Goal: Information Seeking & Learning: Learn about a topic

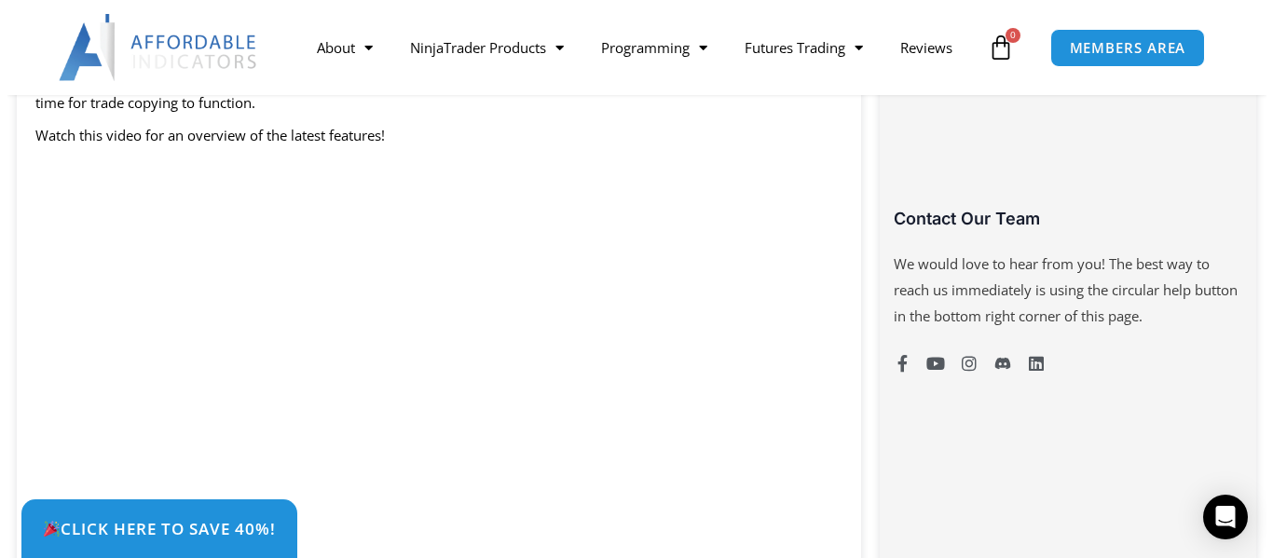
scroll to position [1279, 0]
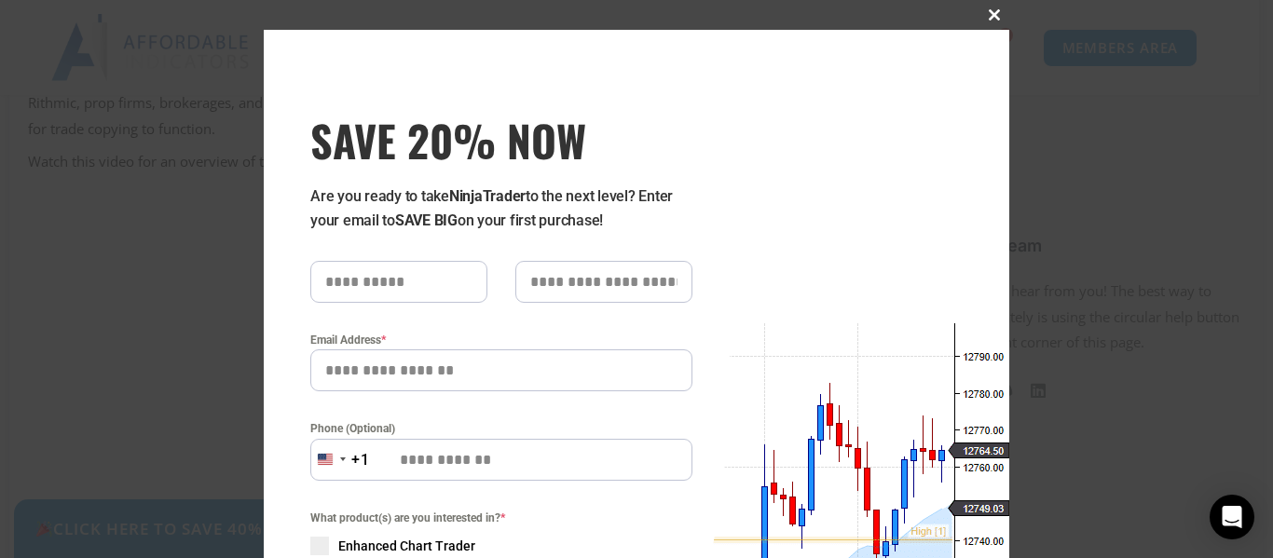
click at [983, 9] on span at bounding box center [995, 14] width 30 height 11
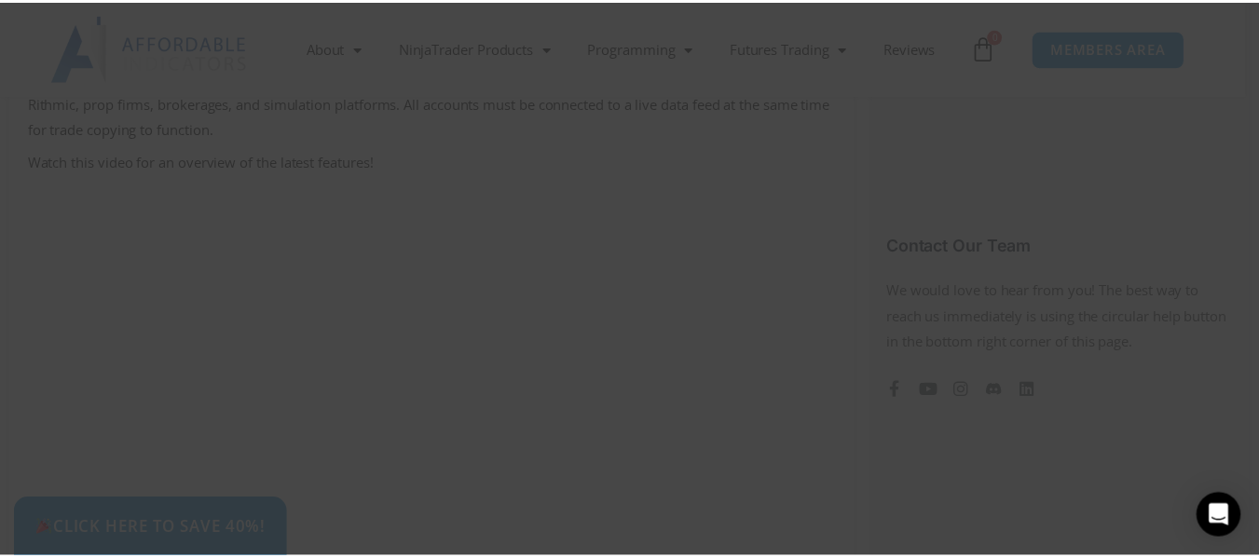
scroll to position [1305, 0]
